Goal: Obtain resource: Download file/media

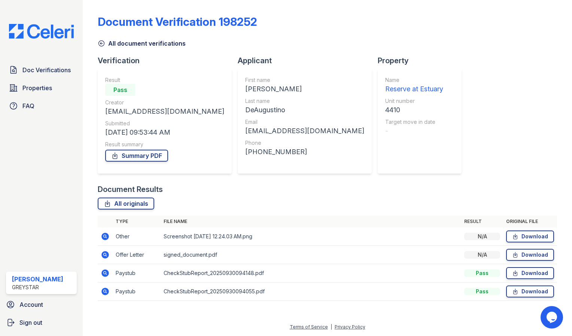
click at [102, 43] on icon at bounding box center [101, 43] width 7 height 7
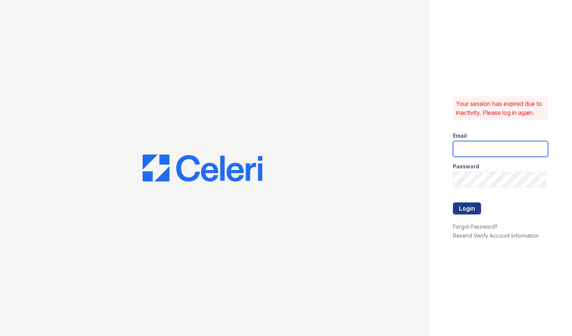
click at [485, 154] on input "email" at bounding box center [500, 149] width 95 height 16
type input "Michelle.Diaz@greystar.com"
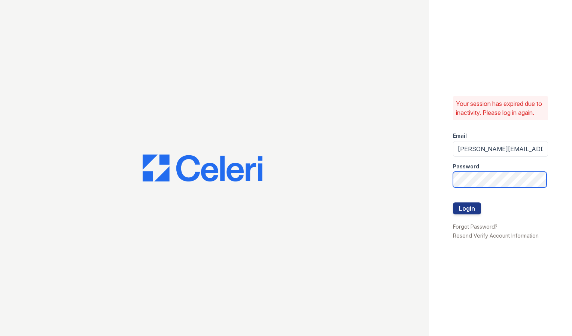
click at [453, 203] on button "Login" at bounding box center [467, 209] width 28 height 12
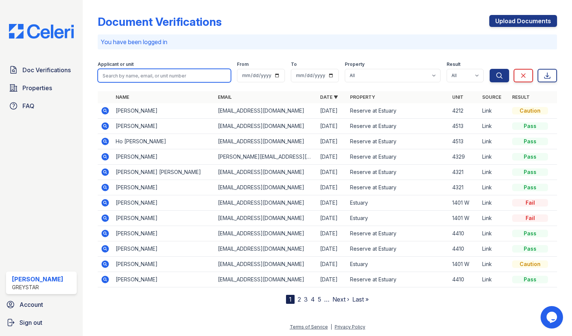
click at [199, 75] on input "search" at bounding box center [164, 75] width 133 height 13
type input "4513"
click at [490, 69] on button "Search" at bounding box center [499, 75] width 19 height 13
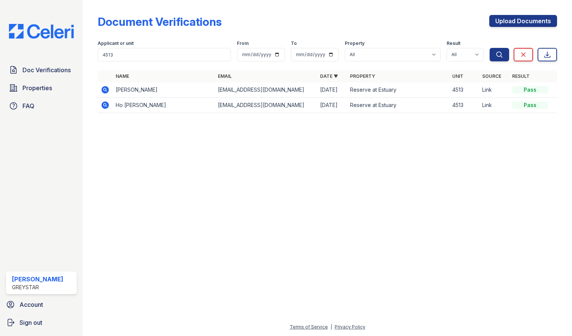
click at [106, 89] on icon at bounding box center [105, 89] width 9 height 9
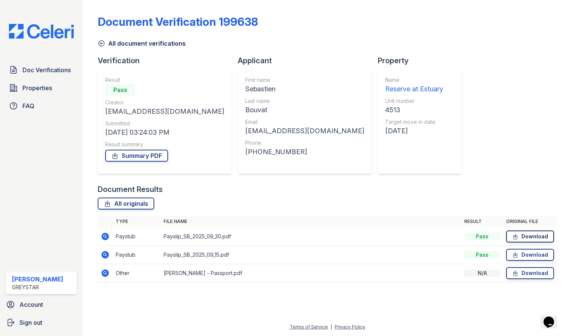
click at [534, 236] on link "Download" at bounding box center [530, 237] width 48 height 12
click at [518, 254] on icon at bounding box center [515, 254] width 6 height 7
click at [102, 42] on icon at bounding box center [101, 43] width 7 height 7
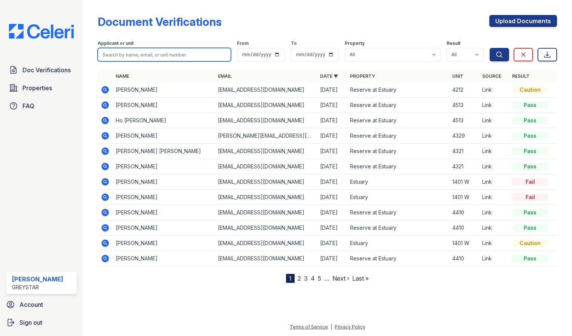
click at [117, 49] on input "search" at bounding box center [164, 54] width 133 height 13
type input "4513"
click at [490, 48] on button "Search" at bounding box center [499, 54] width 19 height 13
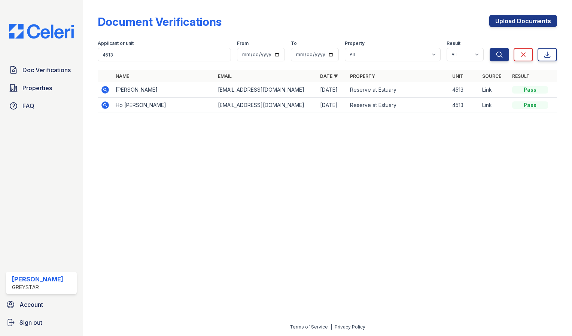
click at [104, 105] on icon at bounding box center [105, 105] width 9 height 9
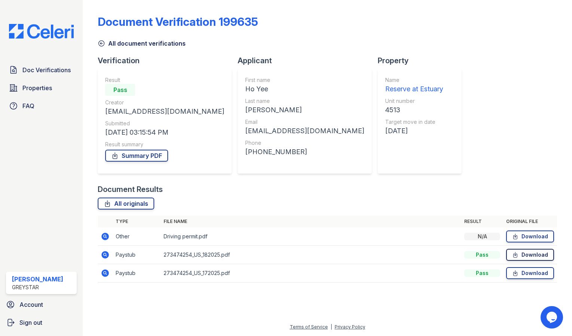
click at [512, 258] on icon at bounding box center [515, 254] width 6 height 7
click at [520, 275] on link "Download" at bounding box center [530, 273] width 48 height 12
